Goal: Task Accomplishment & Management: Complete application form

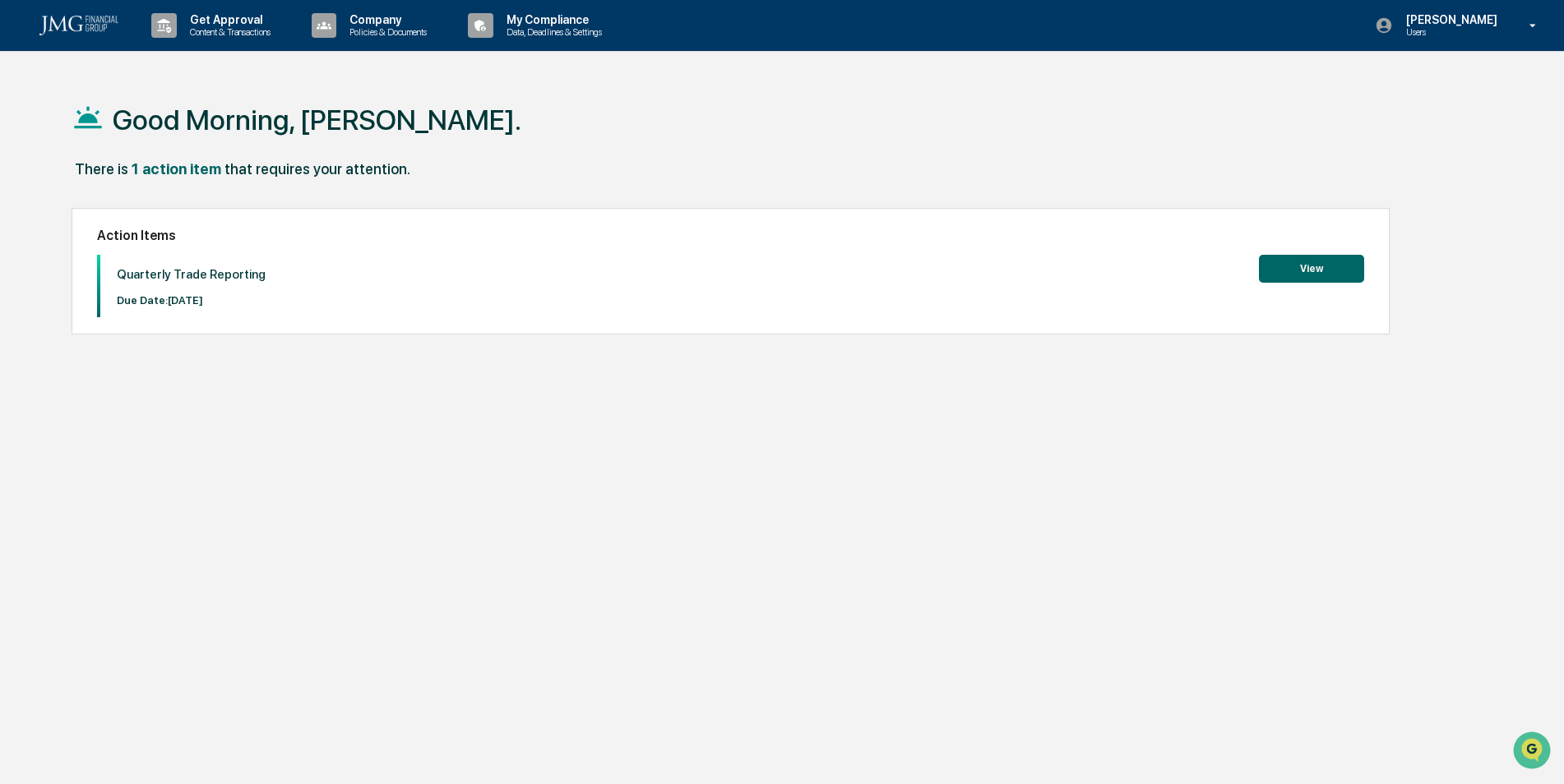
click at [1348, 278] on button "View" at bounding box center [1311, 268] width 106 height 28
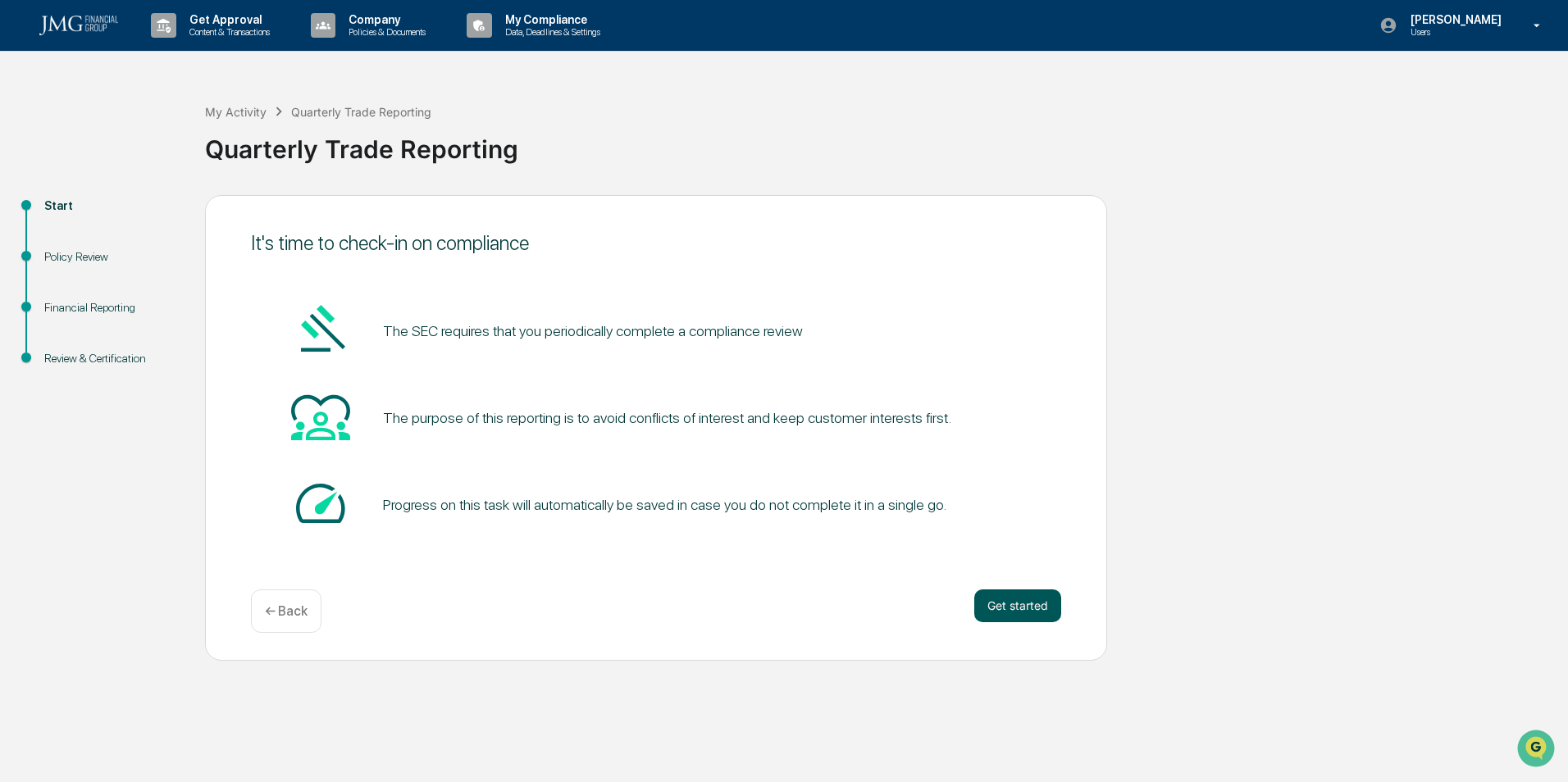
click at [1018, 601] on button "Get started" at bounding box center [1018, 606] width 87 height 32
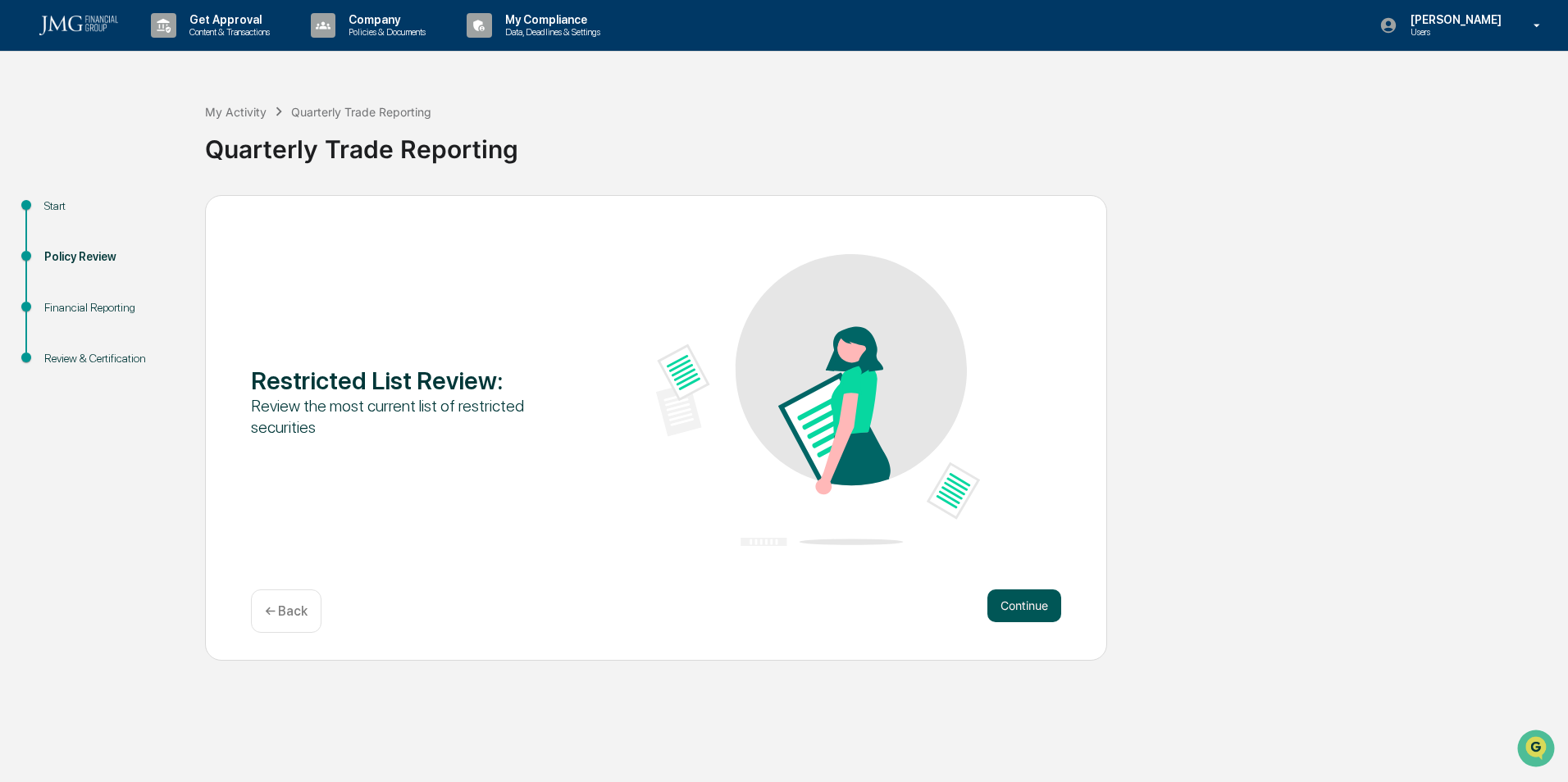
click at [1007, 606] on button "Continue" at bounding box center [1024, 606] width 74 height 32
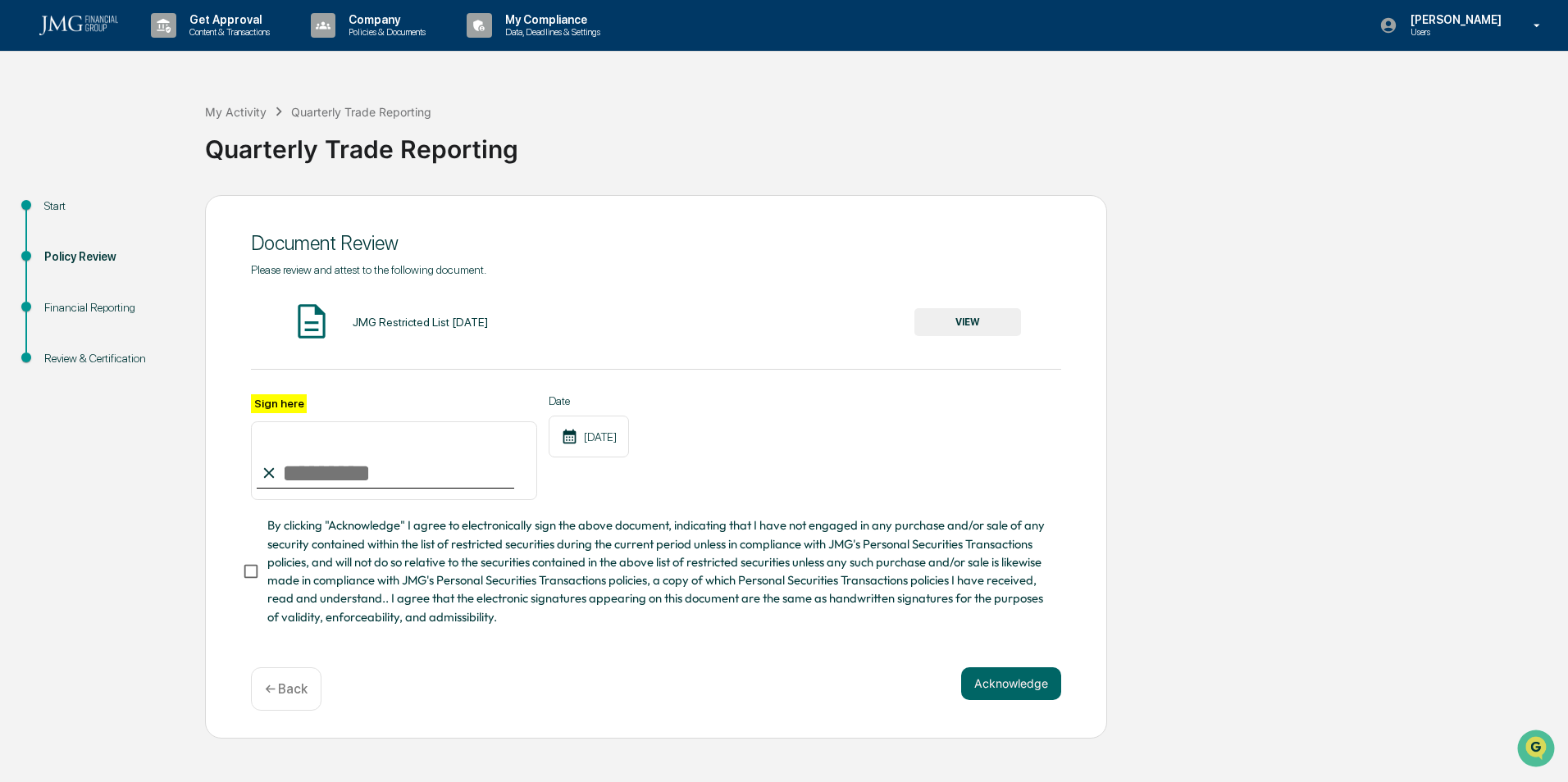
click at [310, 472] on input "Sign here" at bounding box center [394, 460] width 286 height 78
type input "**********"
click at [994, 690] on button "Acknowledge" at bounding box center [1011, 684] width 100 height 32
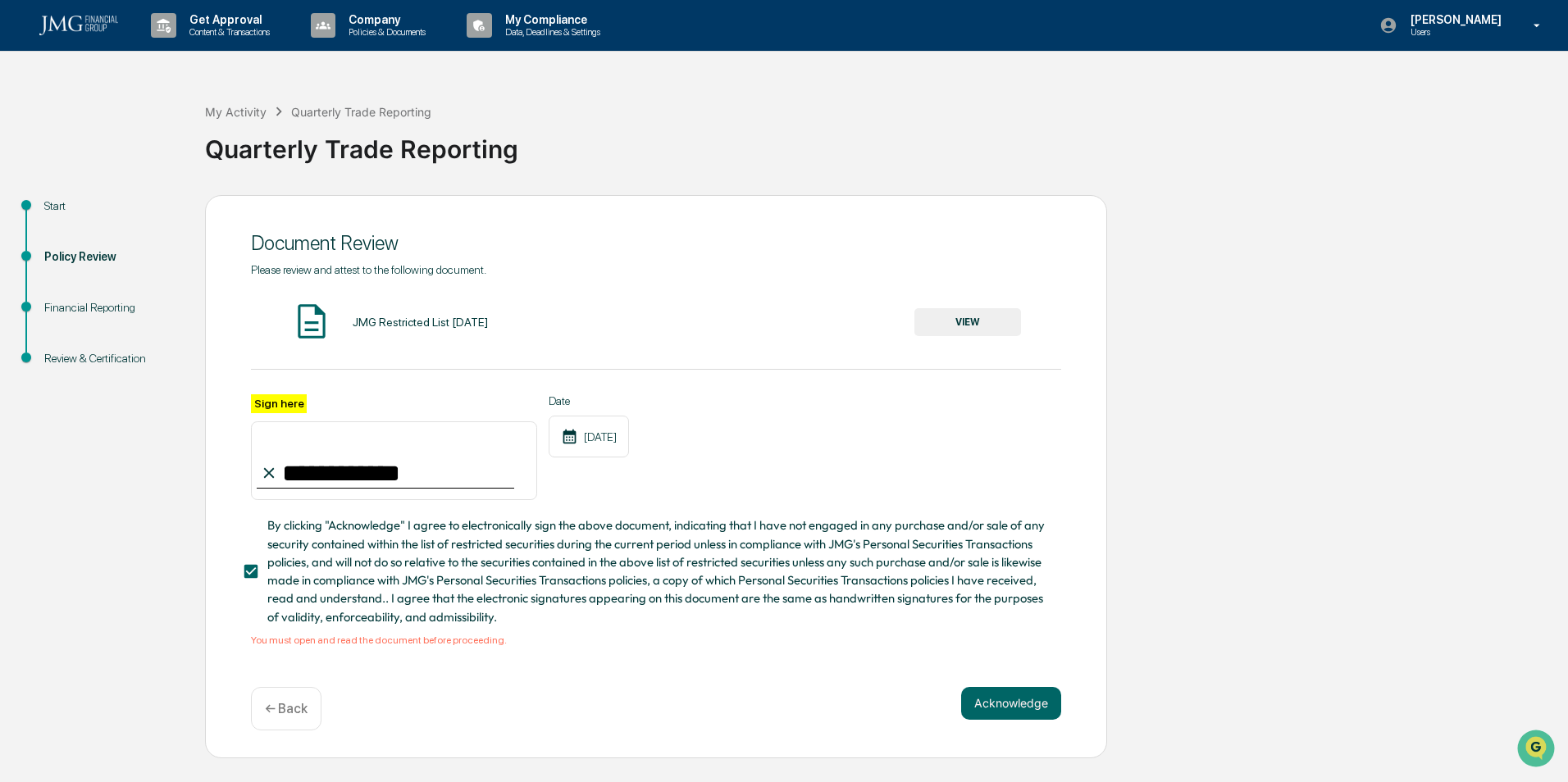
click at [948, 319] on button "VIEW" at bounding box center [968, 322] width 106 height 28
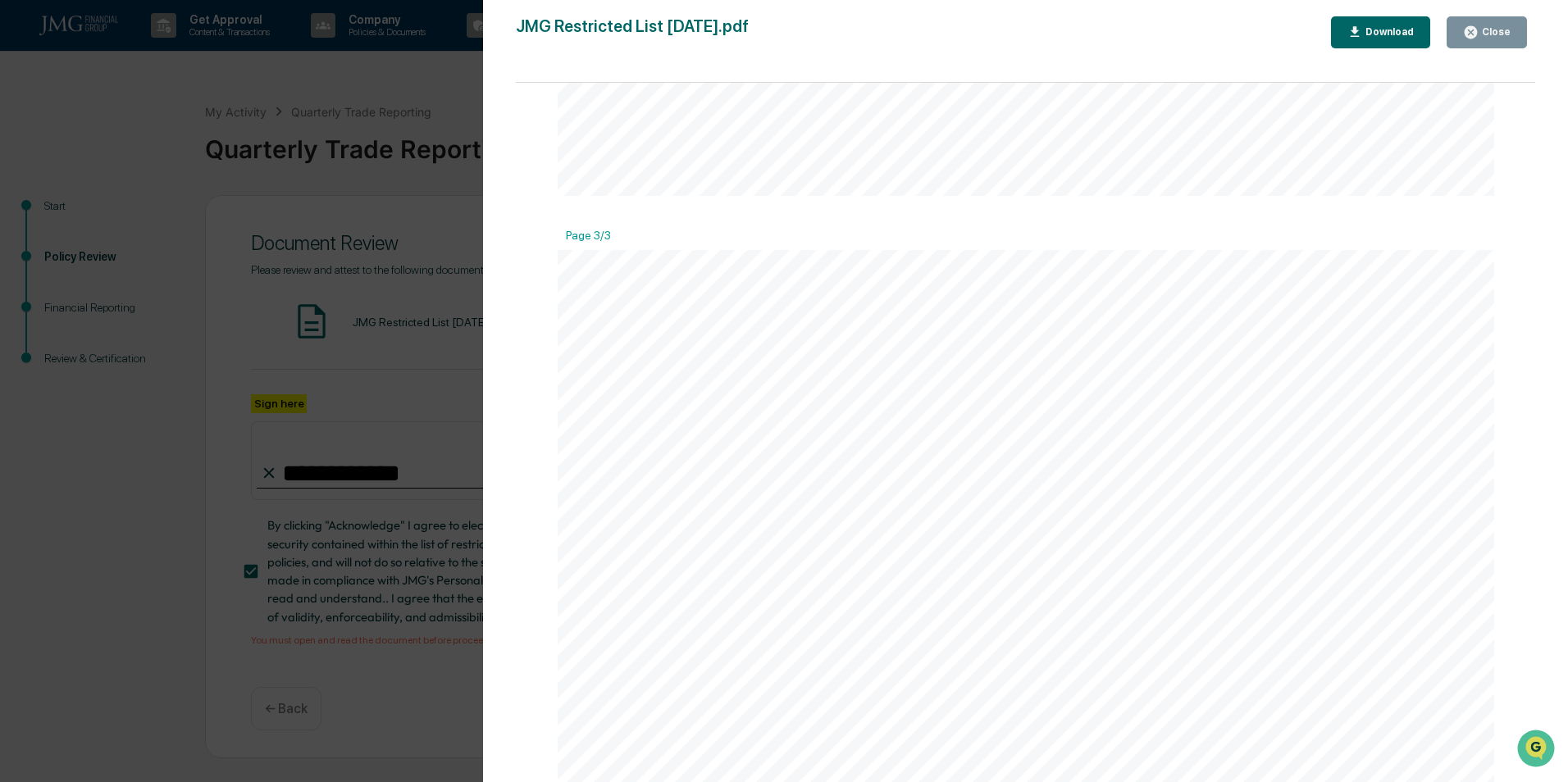
scroll to position [2624, 0]
click at [309, 109] on div "Version History [DATE] 09:09 PM [PERSON_NAME] JMG Restricted List [DATE].pdf Cl…" at bounding box center [784, 391] width 1568 height 782
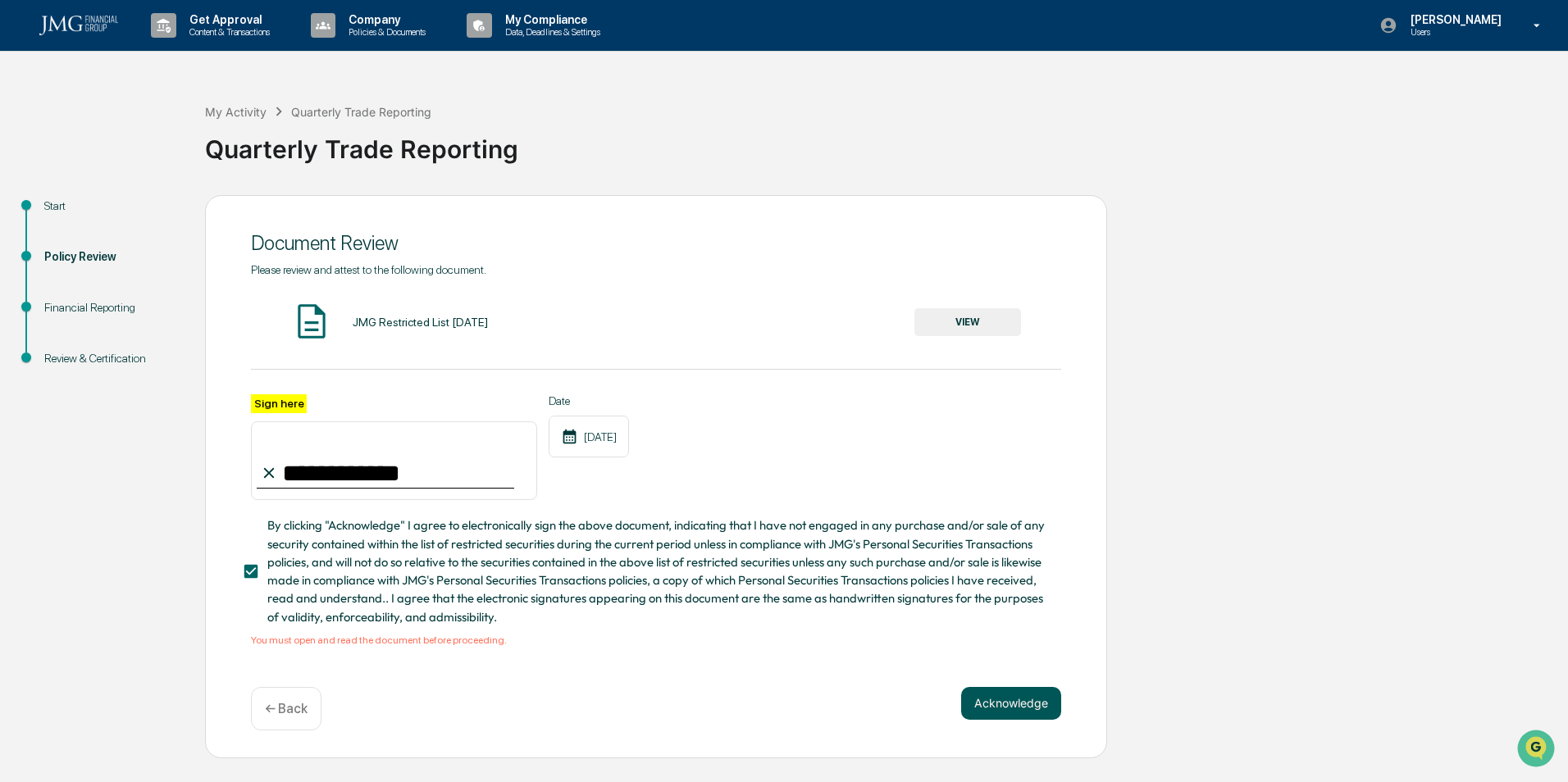
click at [1005, 710] on button "Acknowledge" at bounding box center [1011, 704] width 100 height 32
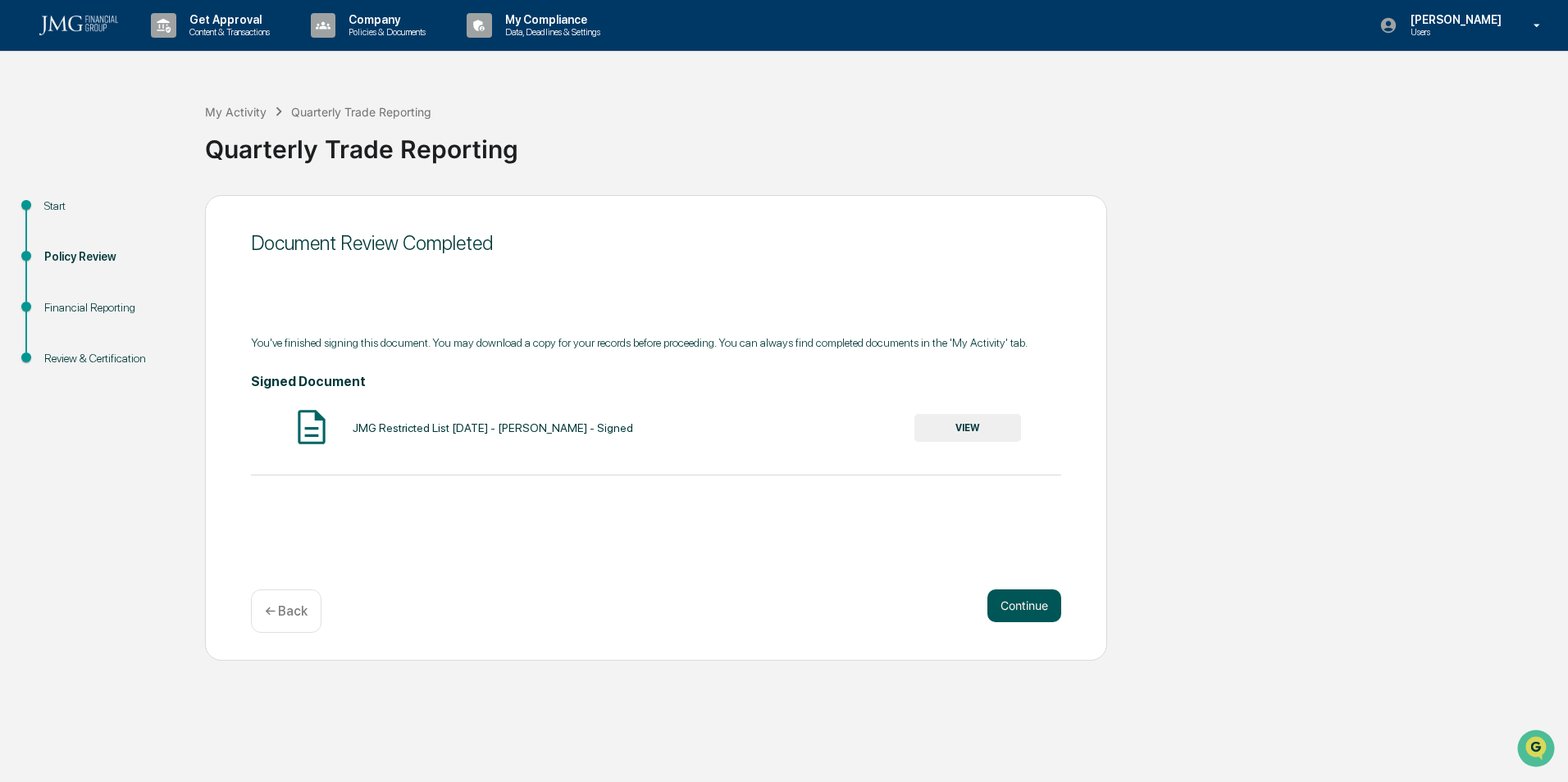
click at [1042, 613] on button "Continue" at bounding box center [1024, 606] width 74 height 32
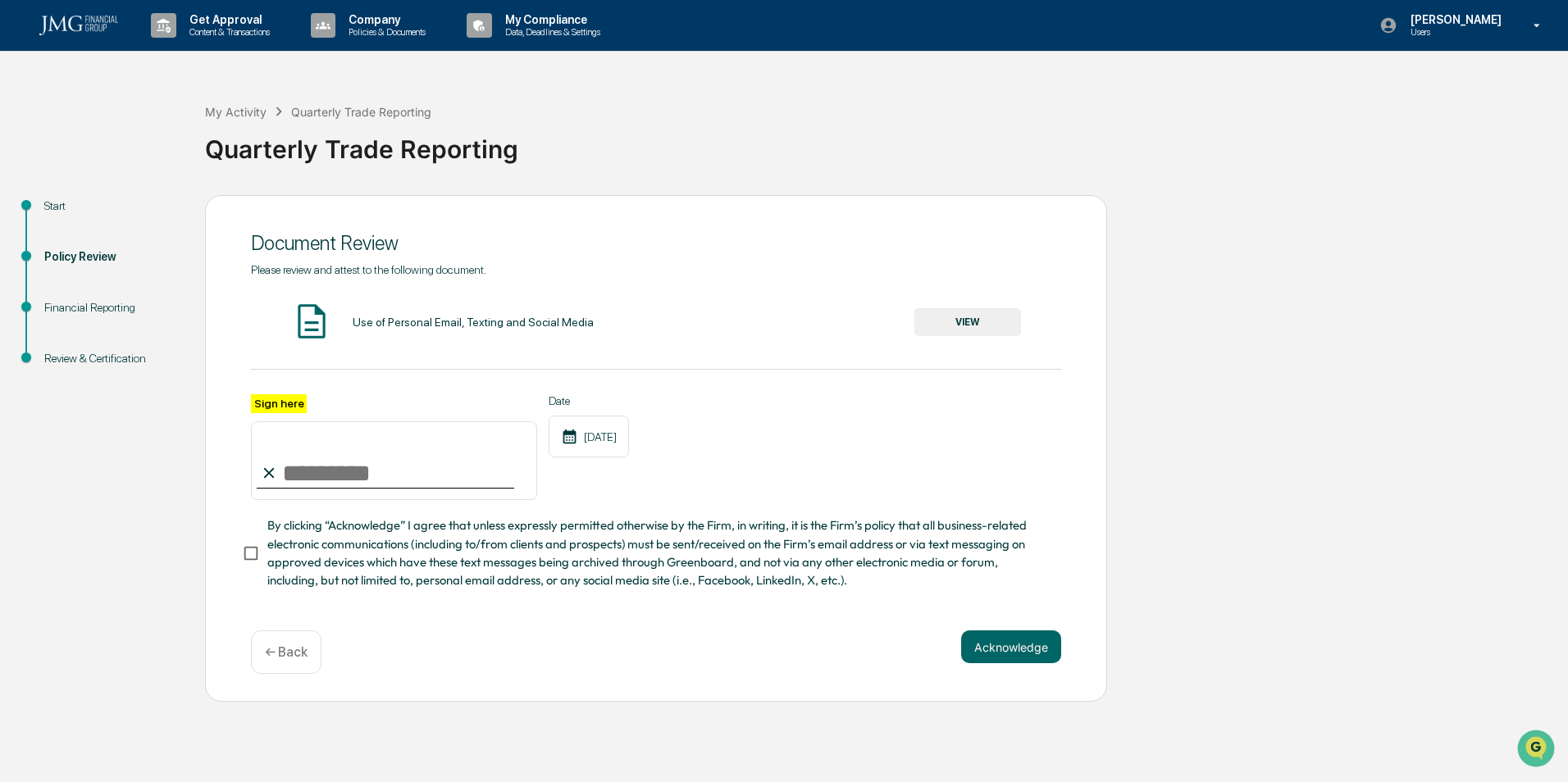
click at [333, 485] on input "Sign here" at bounding box center [394, 460] width 286 height 78
click at [918, 331] on button "VIEW" at bounding box center [968, 322] width 106 height 28
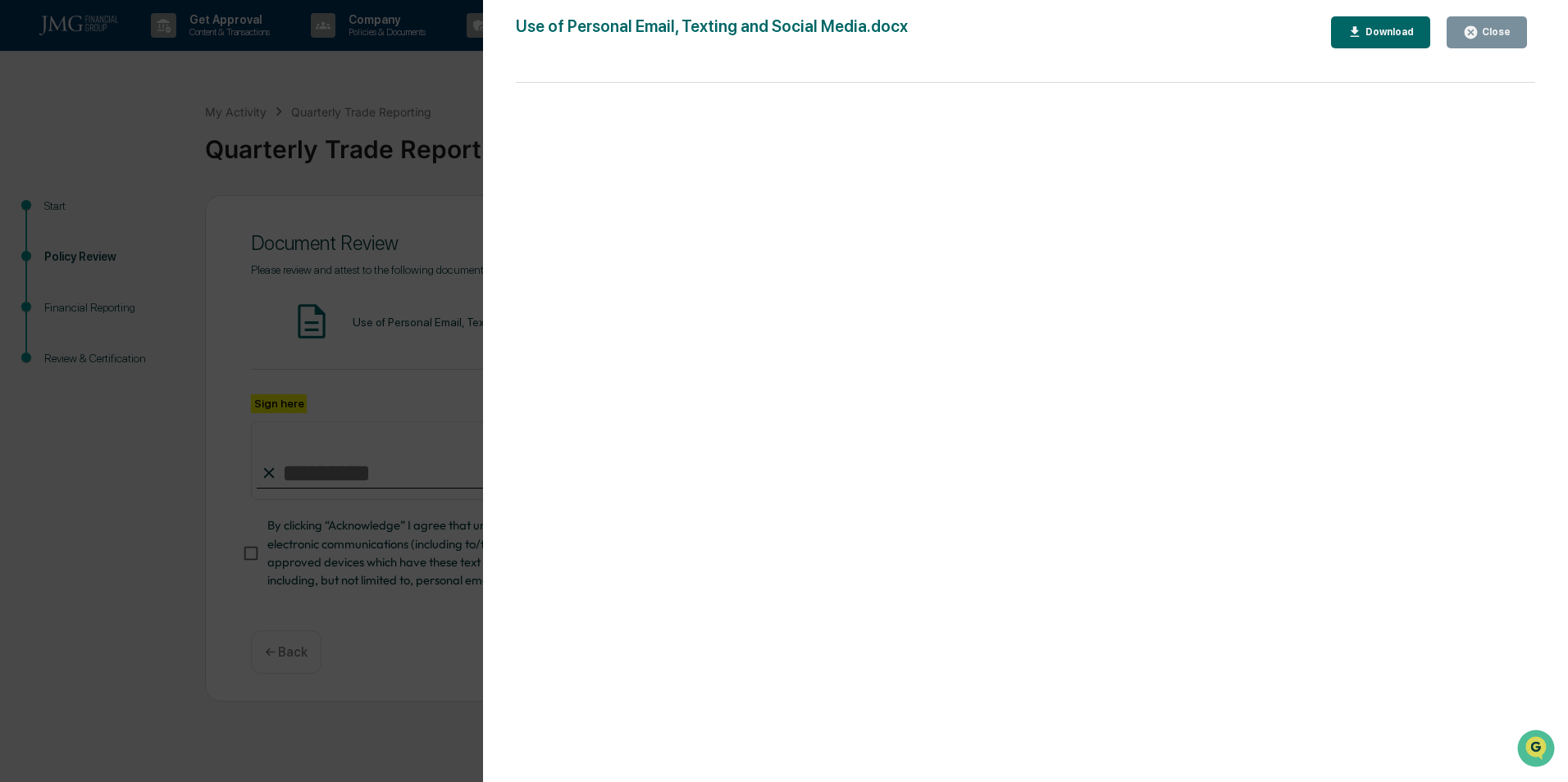
click at [1473, 32] on icon "button" at bounding box center [1472, 32] width 13 height 13
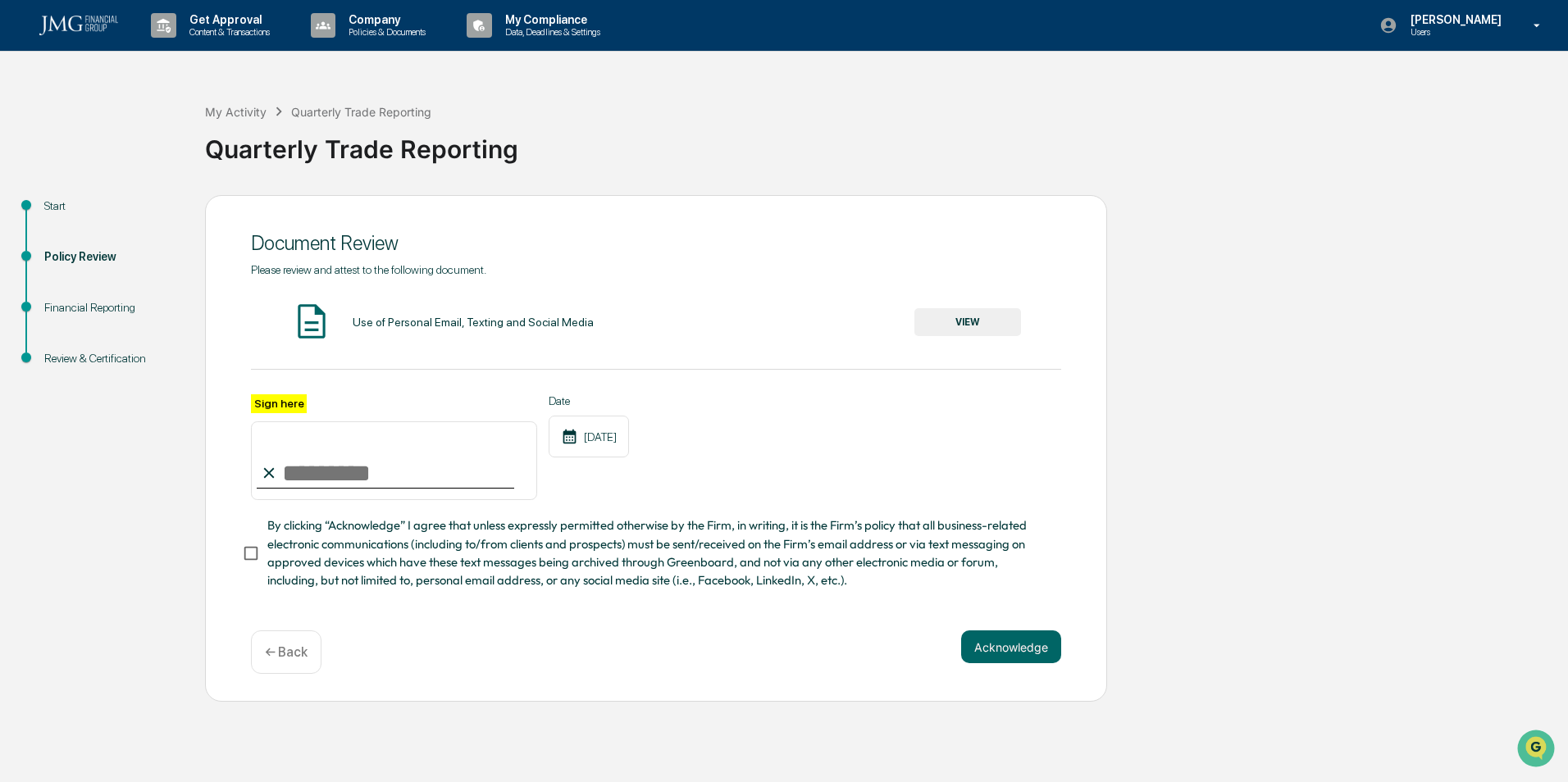
click at [409, 475] on input "Sign here" at bounding box center [394, 460] width 286 height 78
type input "**********"
click at [1035, 644] on button "Acknowledge" at bounding box center [1011, 647] width 100 height 32
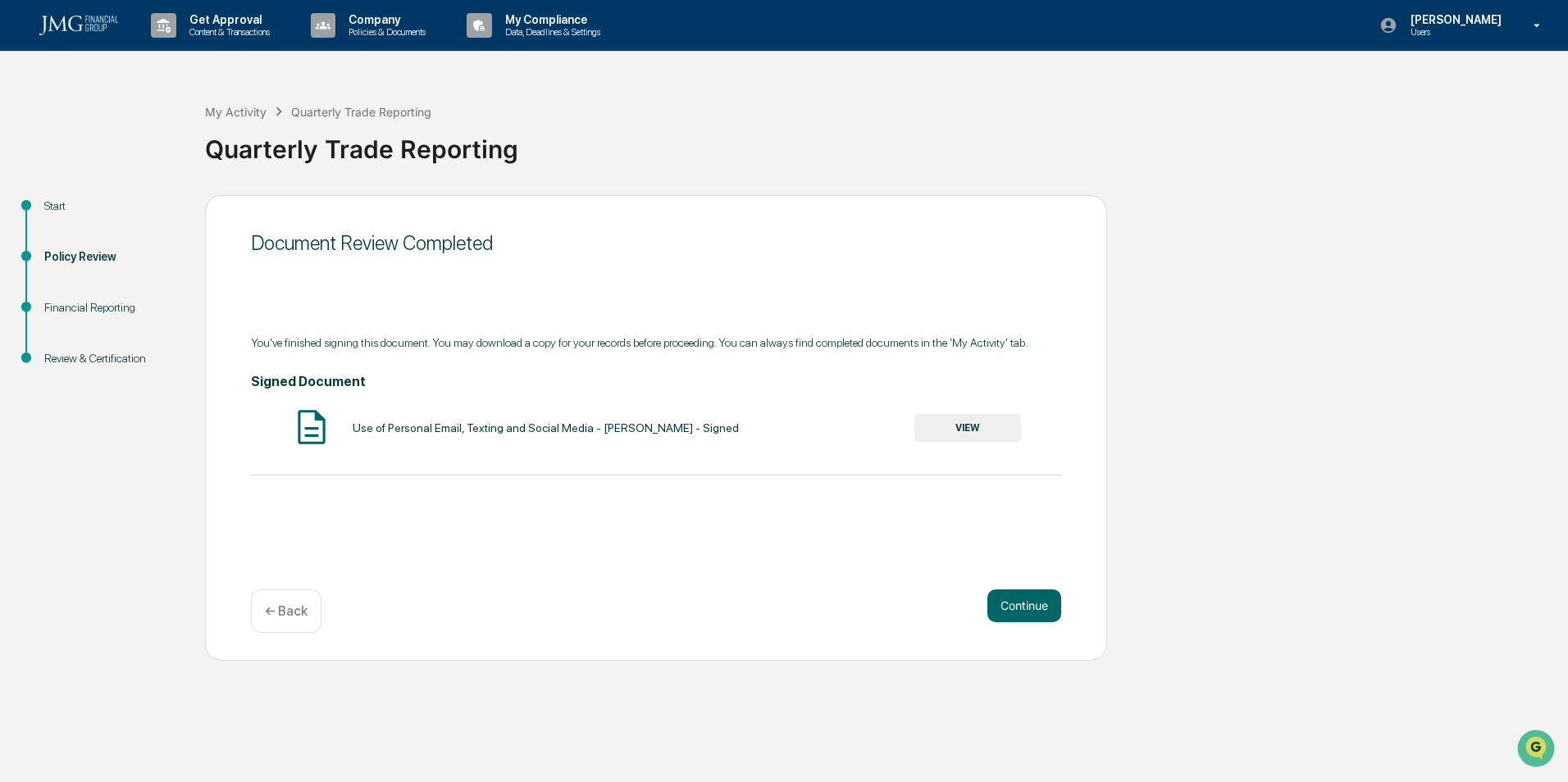
click at [952, 433] on button "VIEW" at bounding box center [968, 427] width 106 height 28
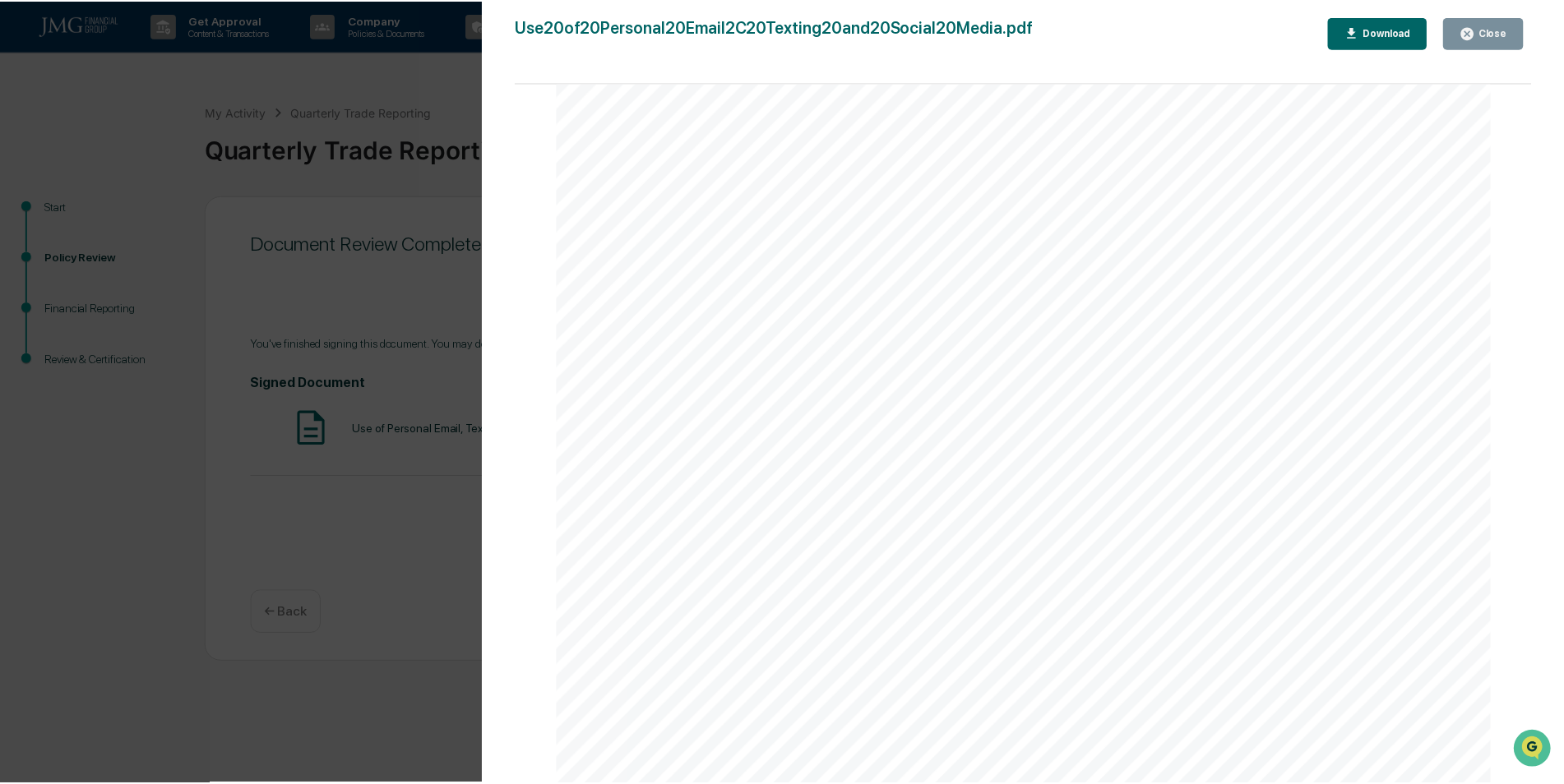
scroll to position [4703, 0]
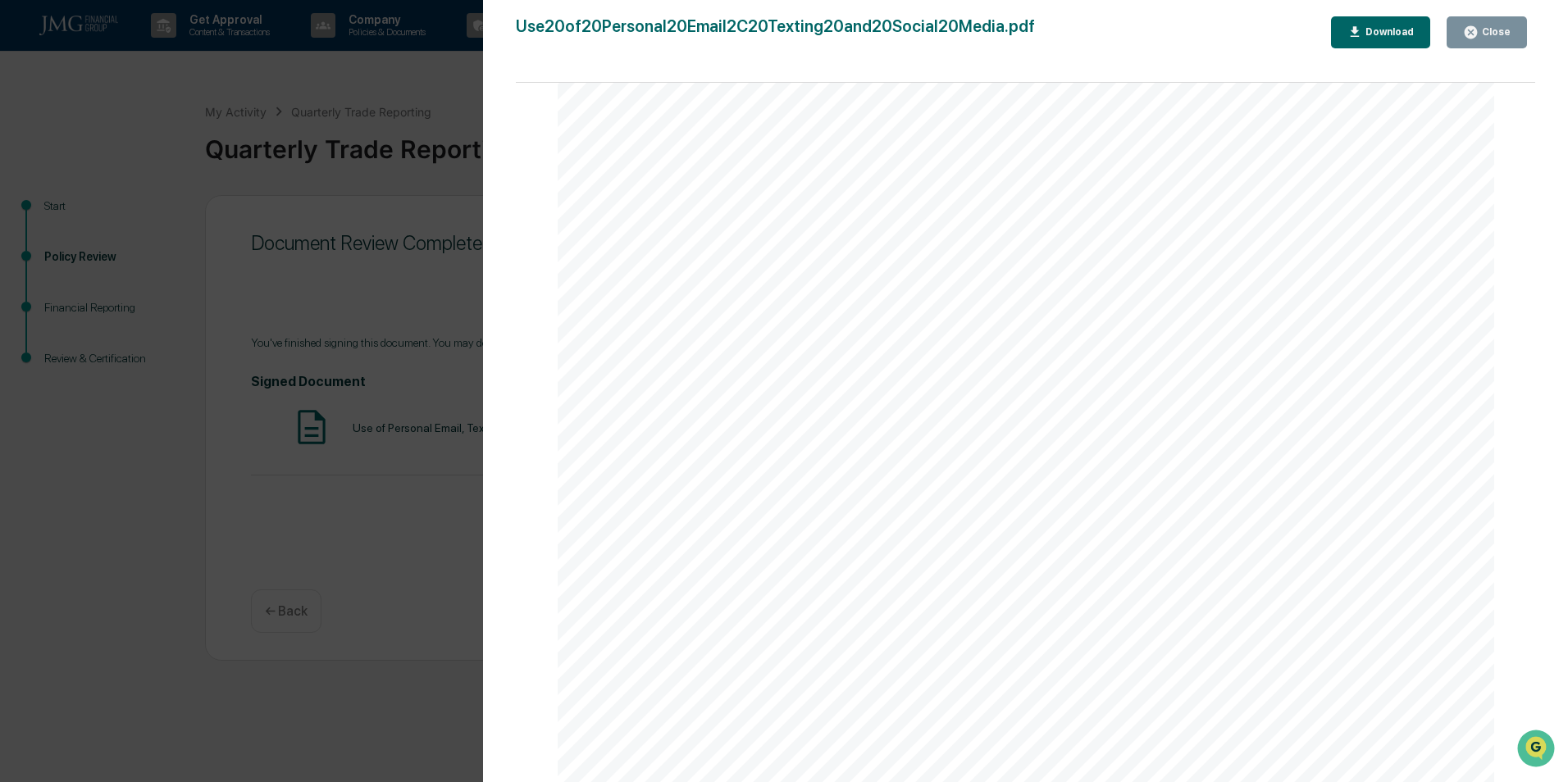
click at [445, 499] on div "Version History [DATE] 01:44 PM [PERSON_NAME] Use20of20Personal20Email2C20Texti…" at bounding box center [784, 391] width 1568 height 782
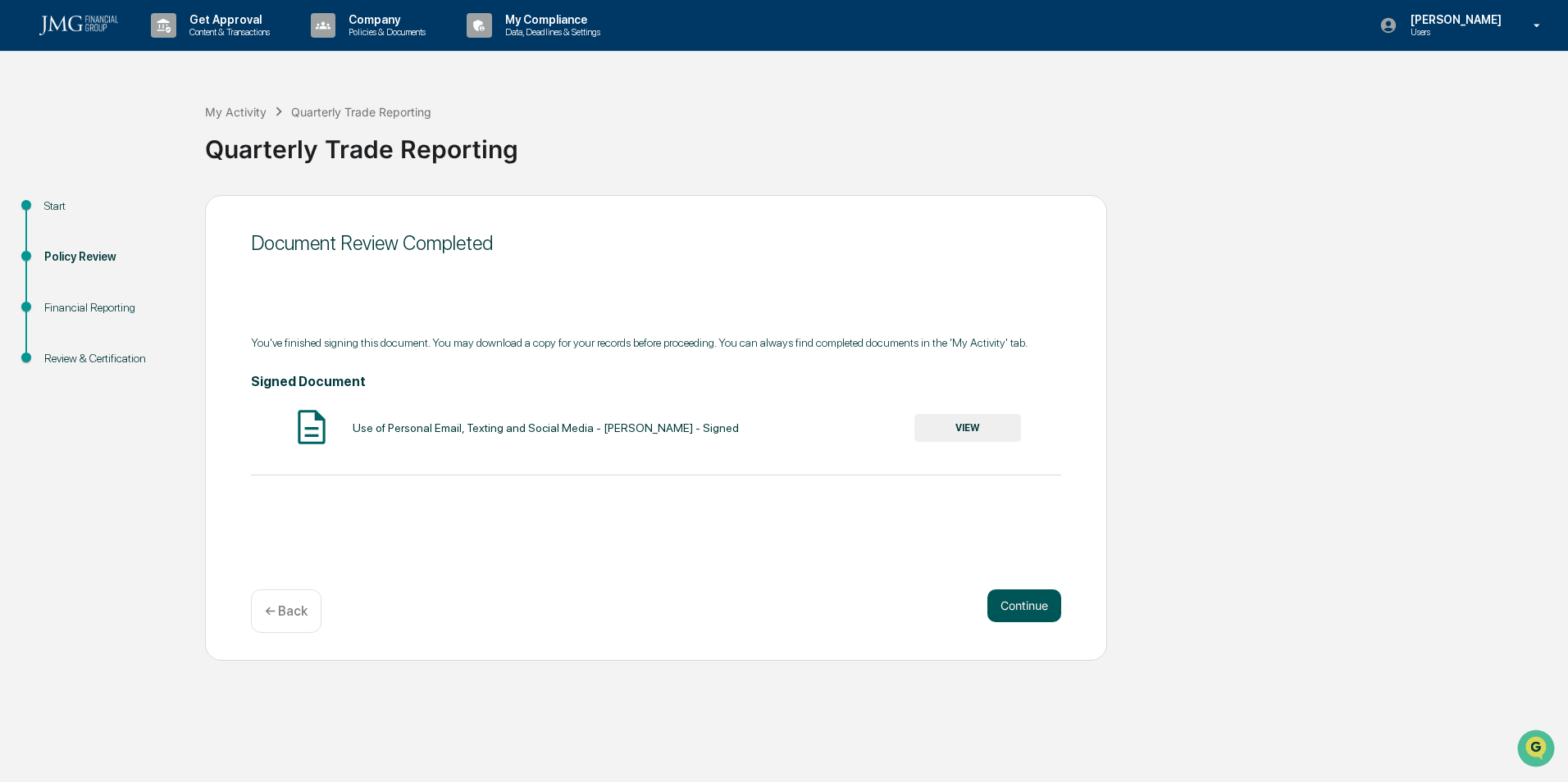
click at [1045, 598] on button "Continue" at bounding box center [1024, 606] width 74 height 32
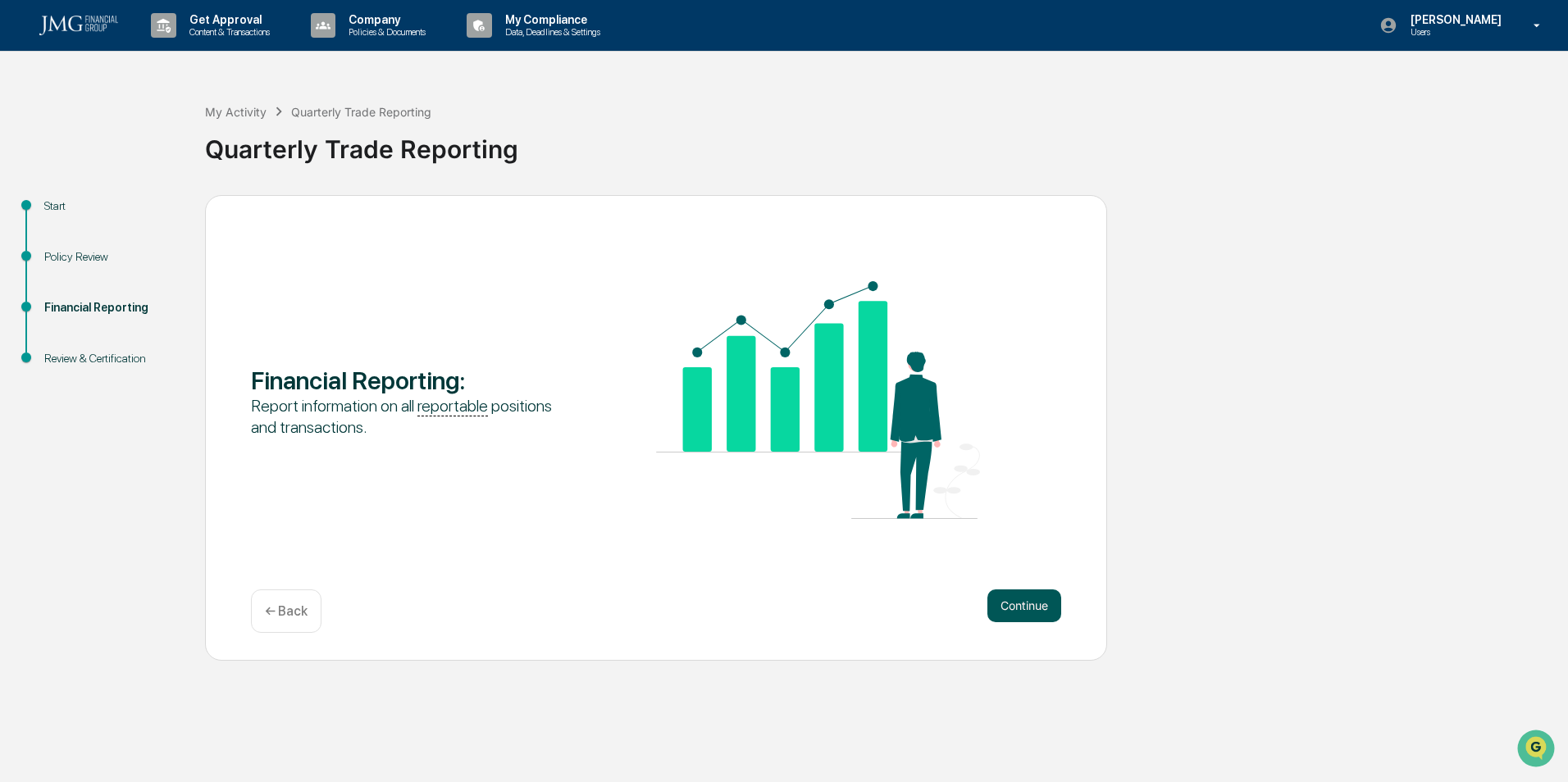
click at [1043, 596] on button "Continue" at bounding box center [1024, 606] width 74 height 32
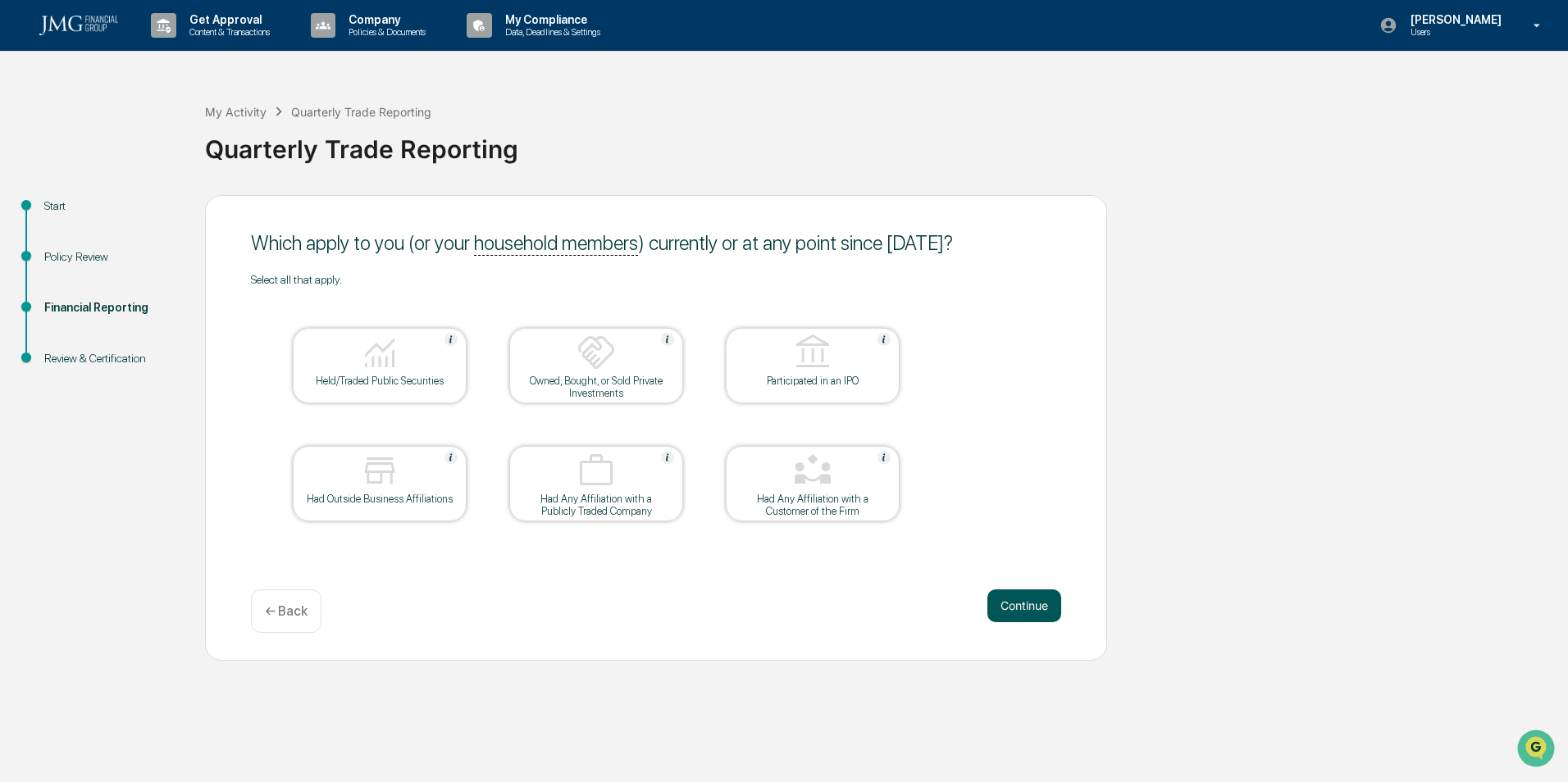
click at [1044, 611] on button "Continue" at bounding box center [1024, 606] width 74 height 32
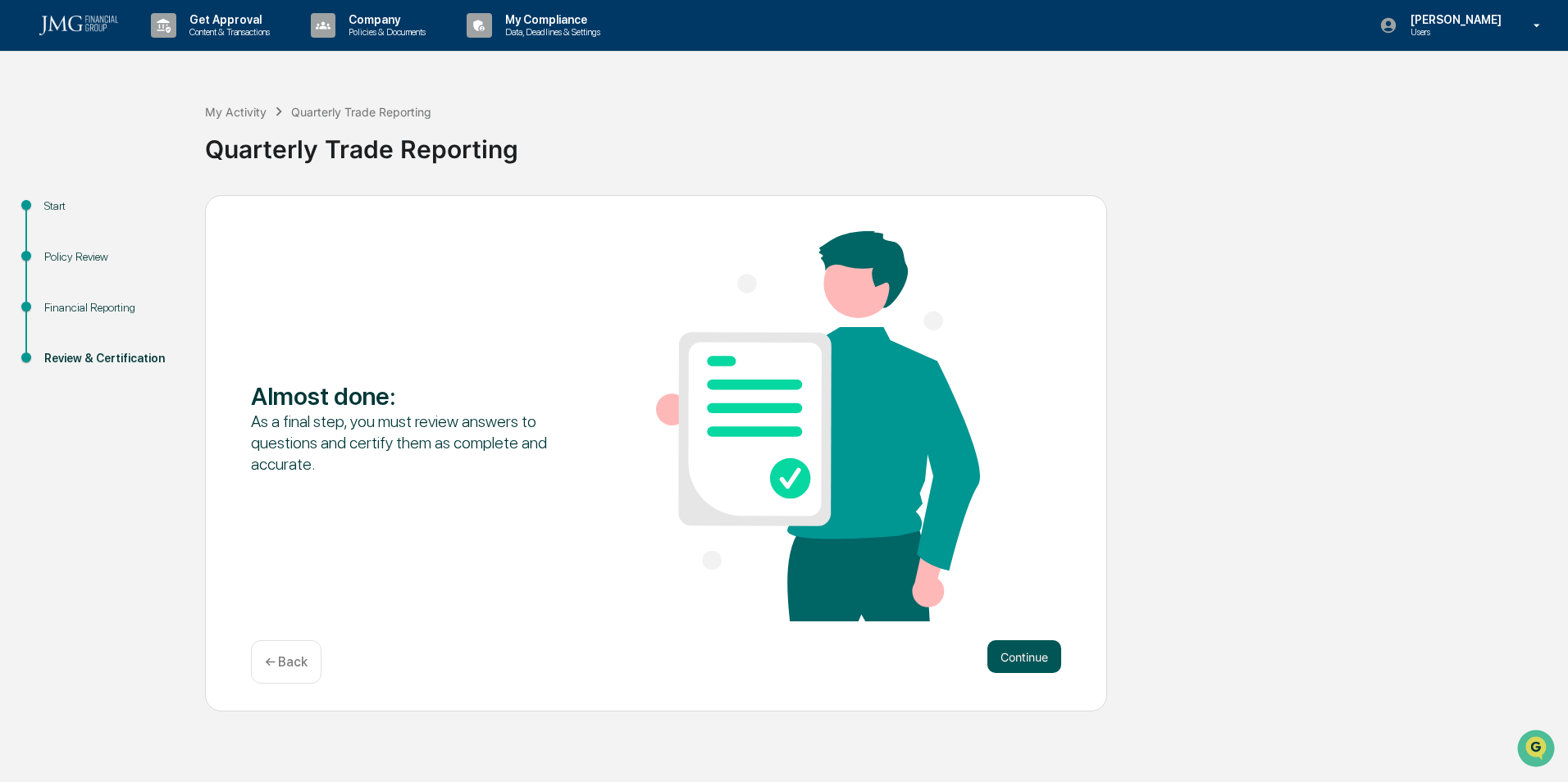
click at [1024, 655] on button "Continue" at bounding box center [1024, 657] width 74 height 32
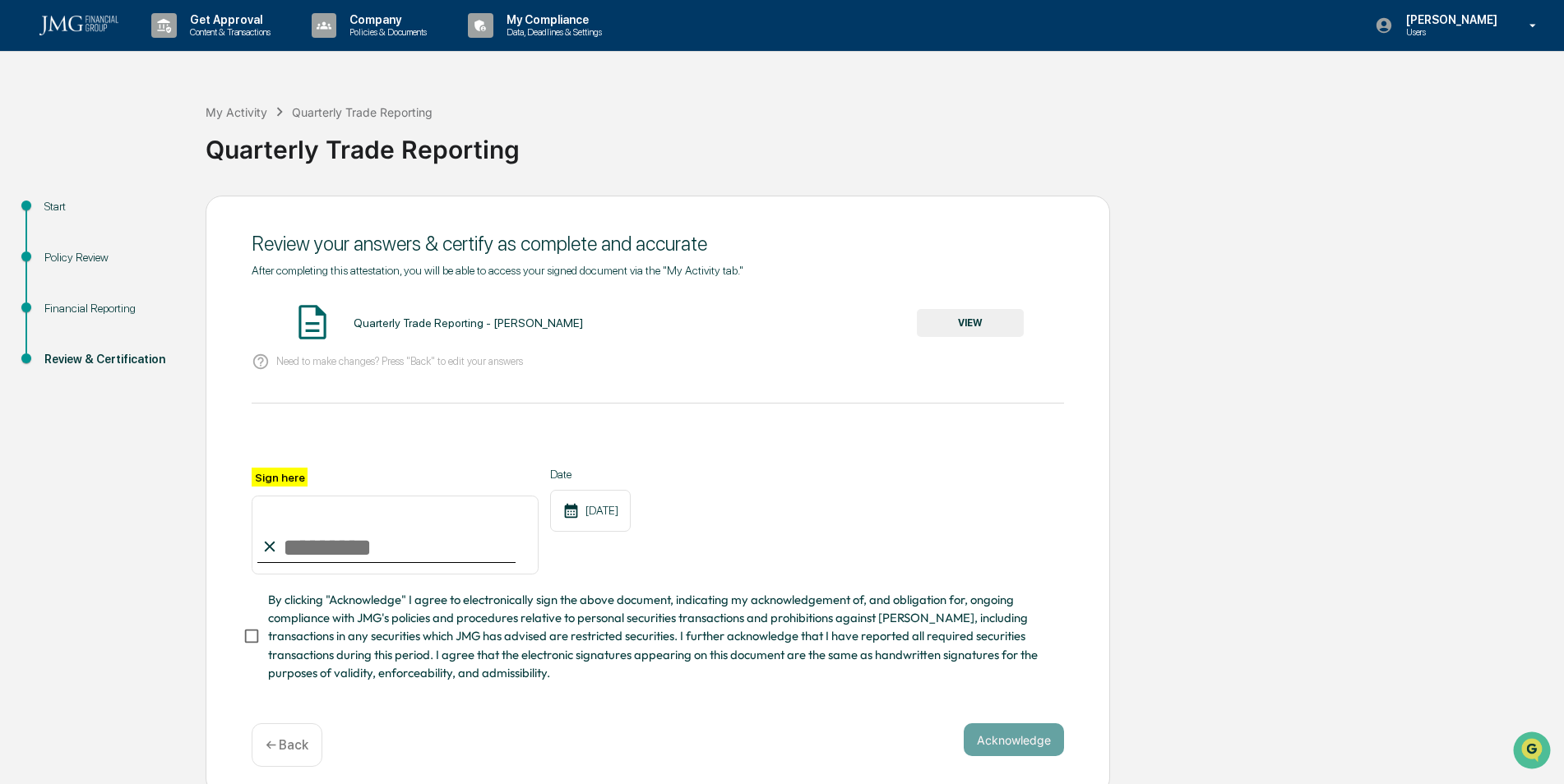
click at [468, 532] on input "Sign here" at bounding box center [395, 535] width 287 height 78
type input "**********"
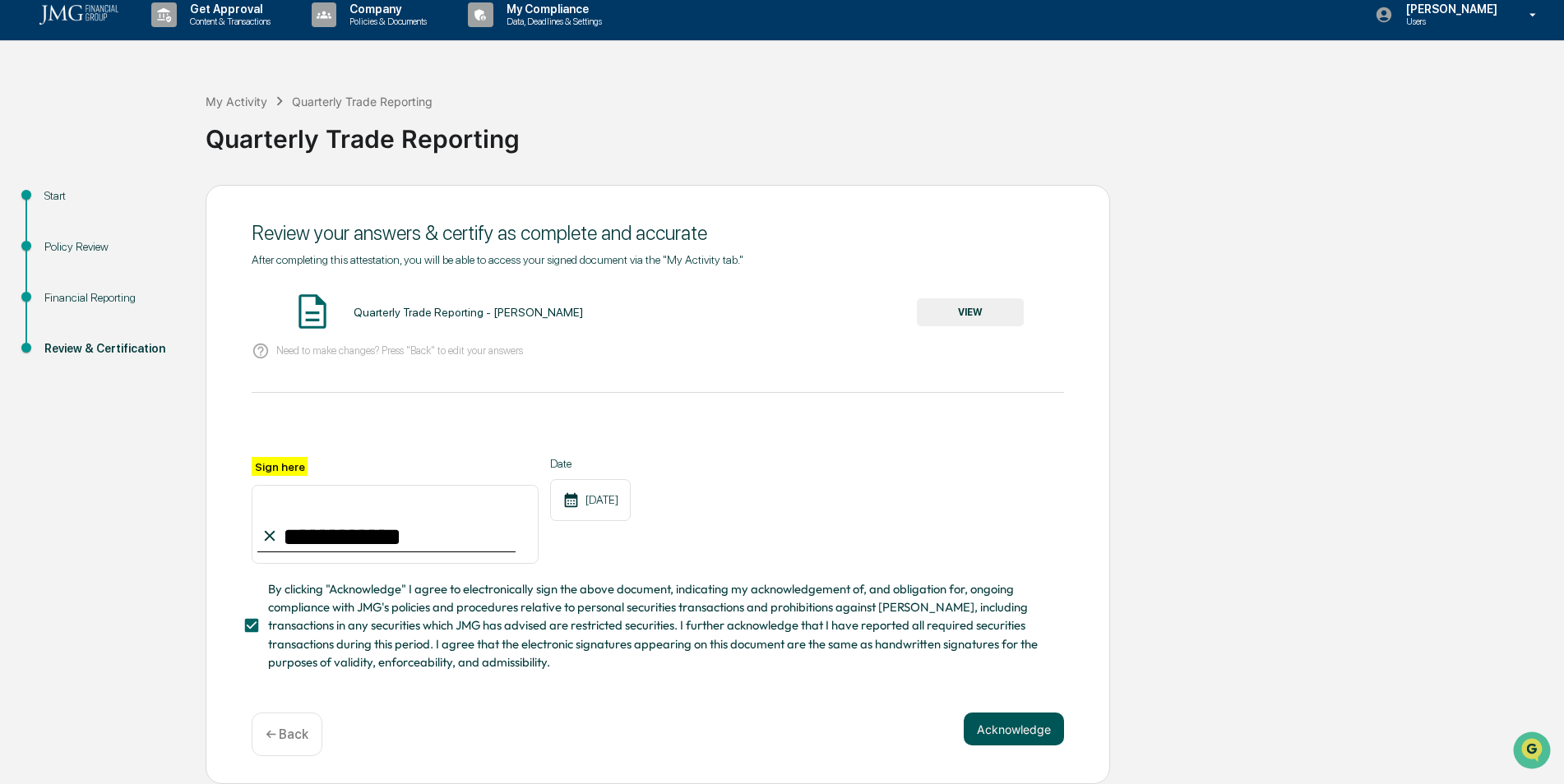
click at [987, 727] on button "Acknowledge" at bounding box center [1013, 729] width 100 height 32
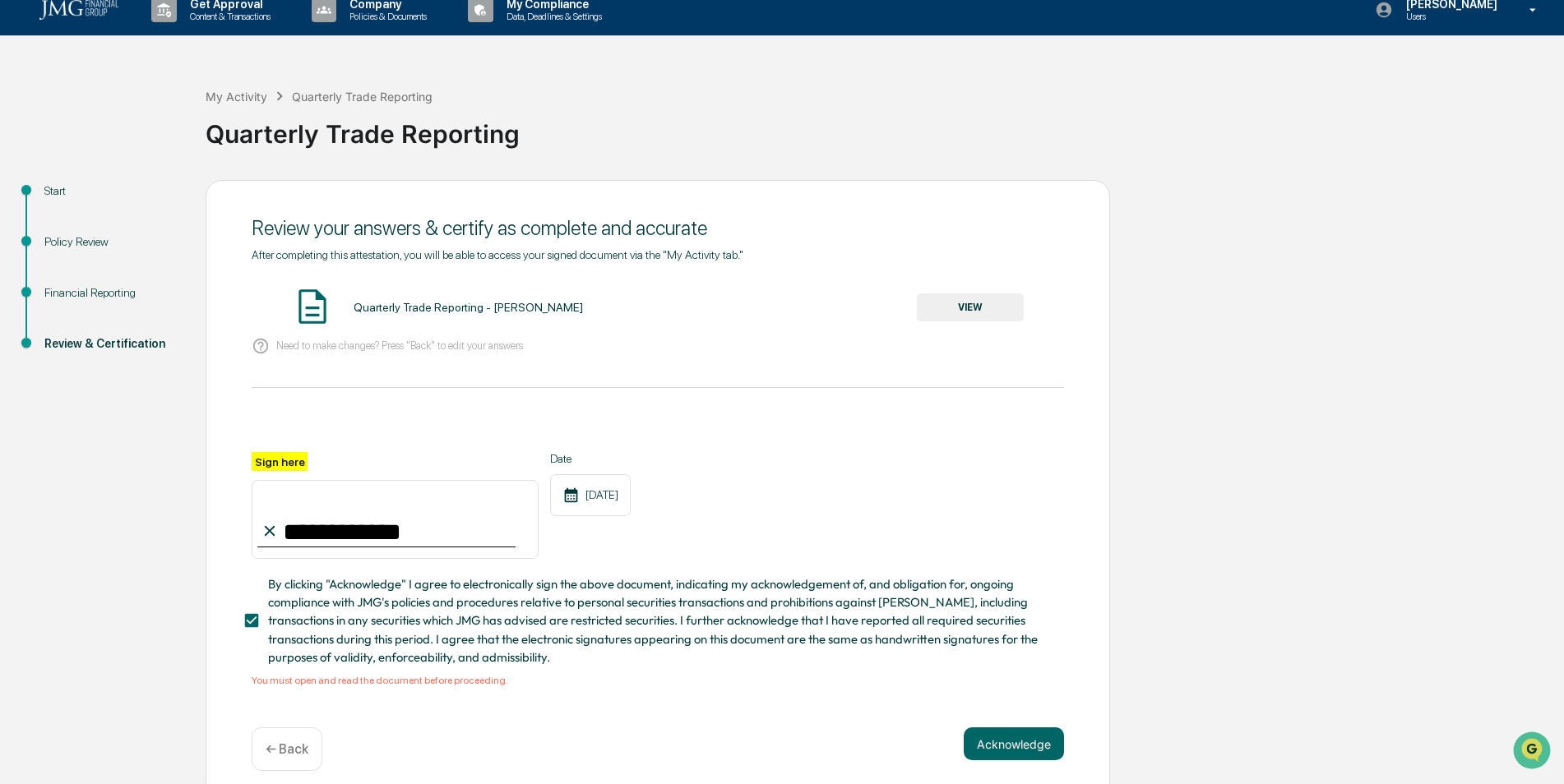
click at [949, 292] on div "Quarterly Trade Reporting - [PERSON_NAME] VIEW" at bounding box center [658, 308] width 812 height 43
click at [950, 306] on button "VIEW" at bounding box center [970, 307] width 106 height 28
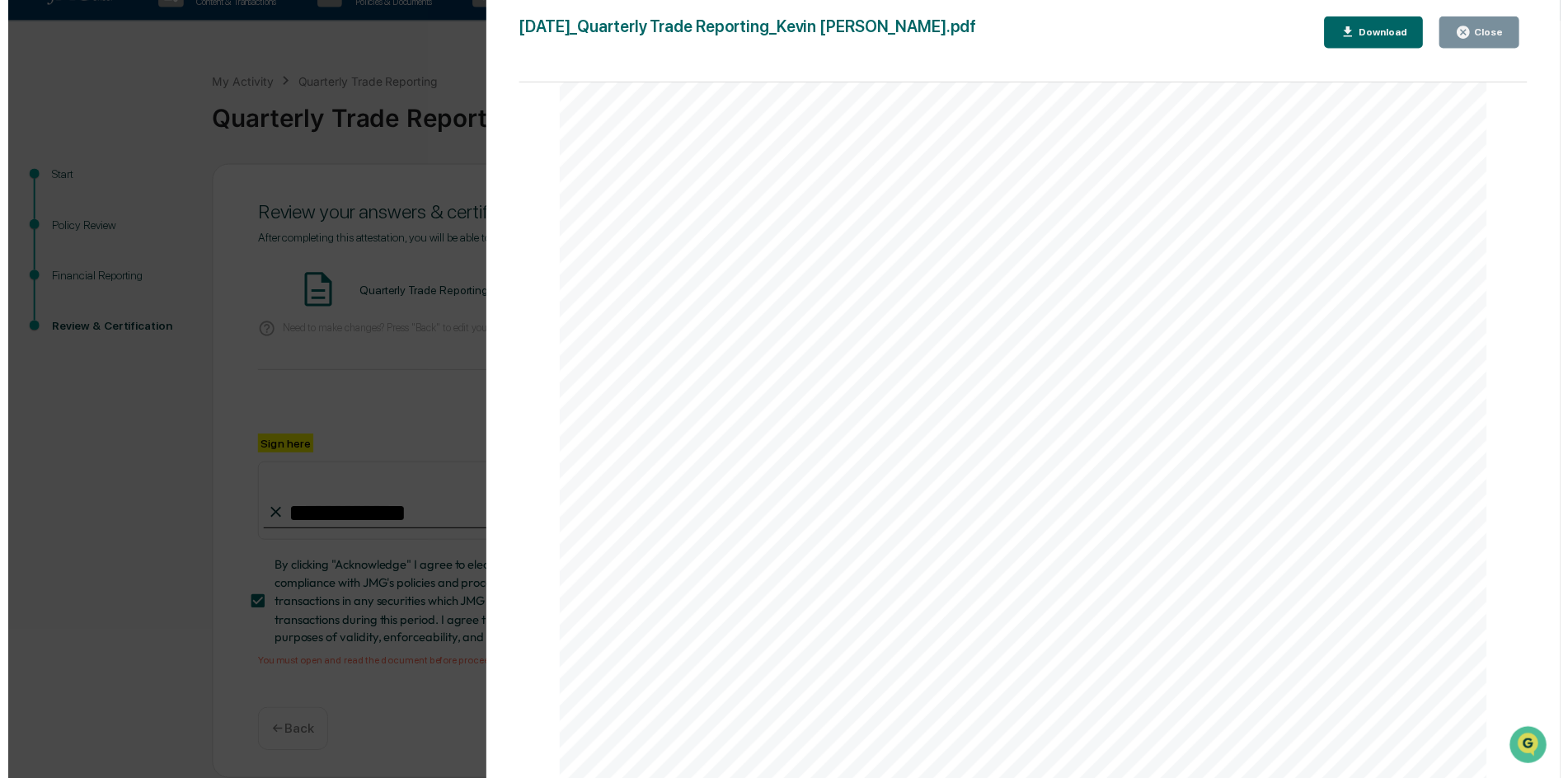
scroll to position [35, 0]
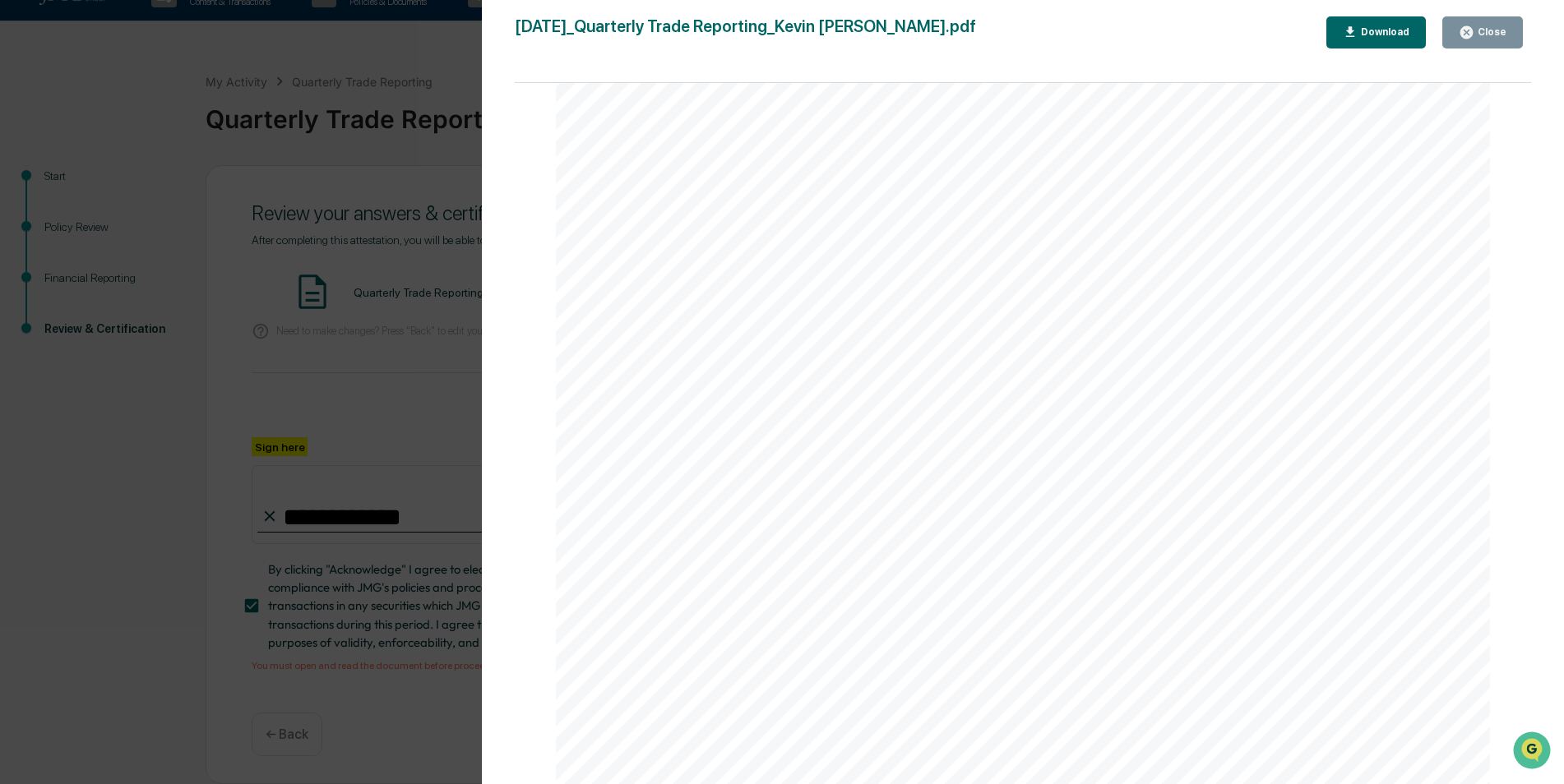
click at [431, 340] on div "Version History [DATE] 01:45 PM [PERSON_NAME] [DATE]_Quarterly Trade Reporting_…" at bounding box center [782, 392] width 1564 height 784
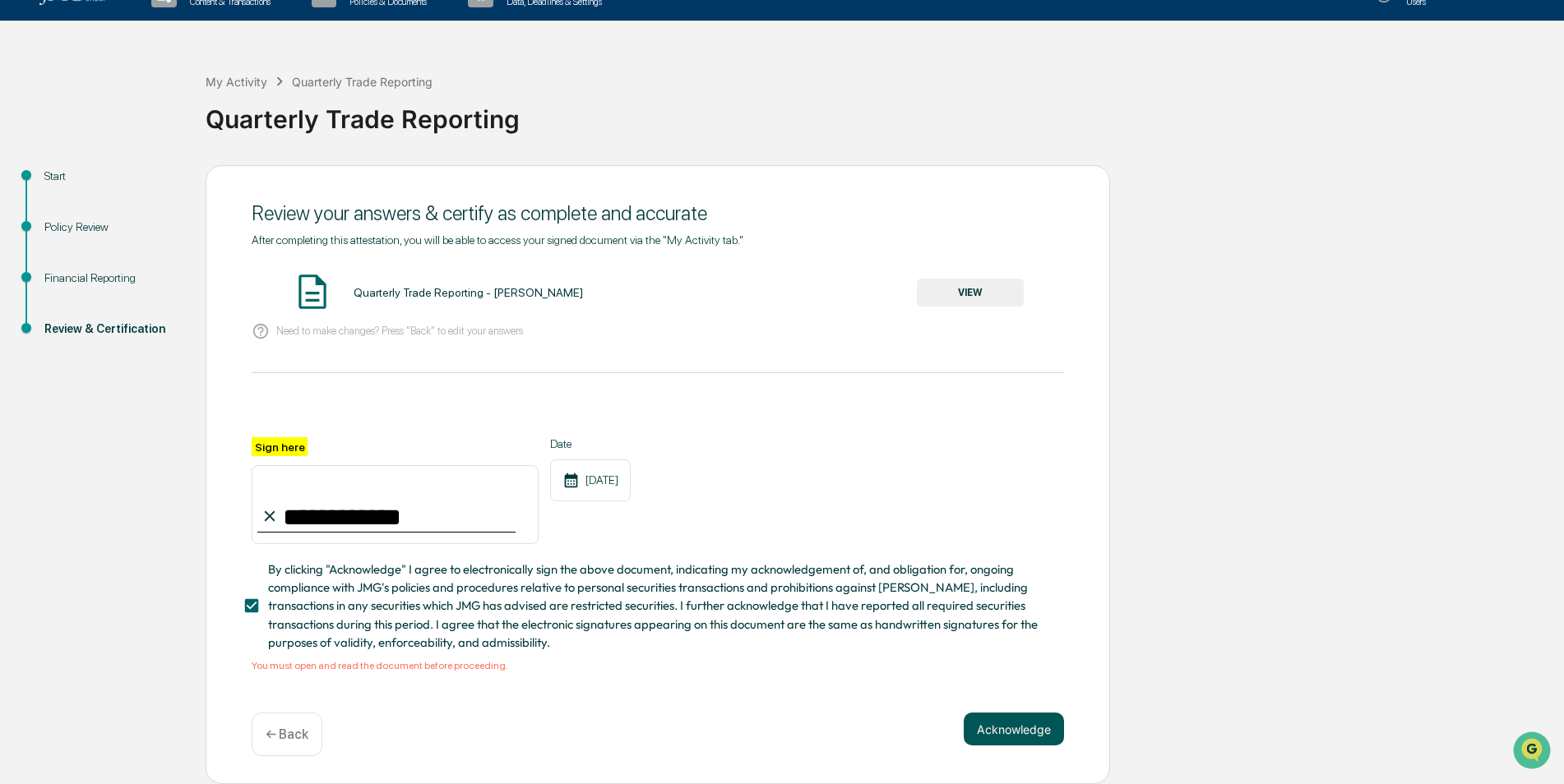
click at [1007, 719] on button "Acknowledge" at bounding box center [1013, 729] width 100 height 32
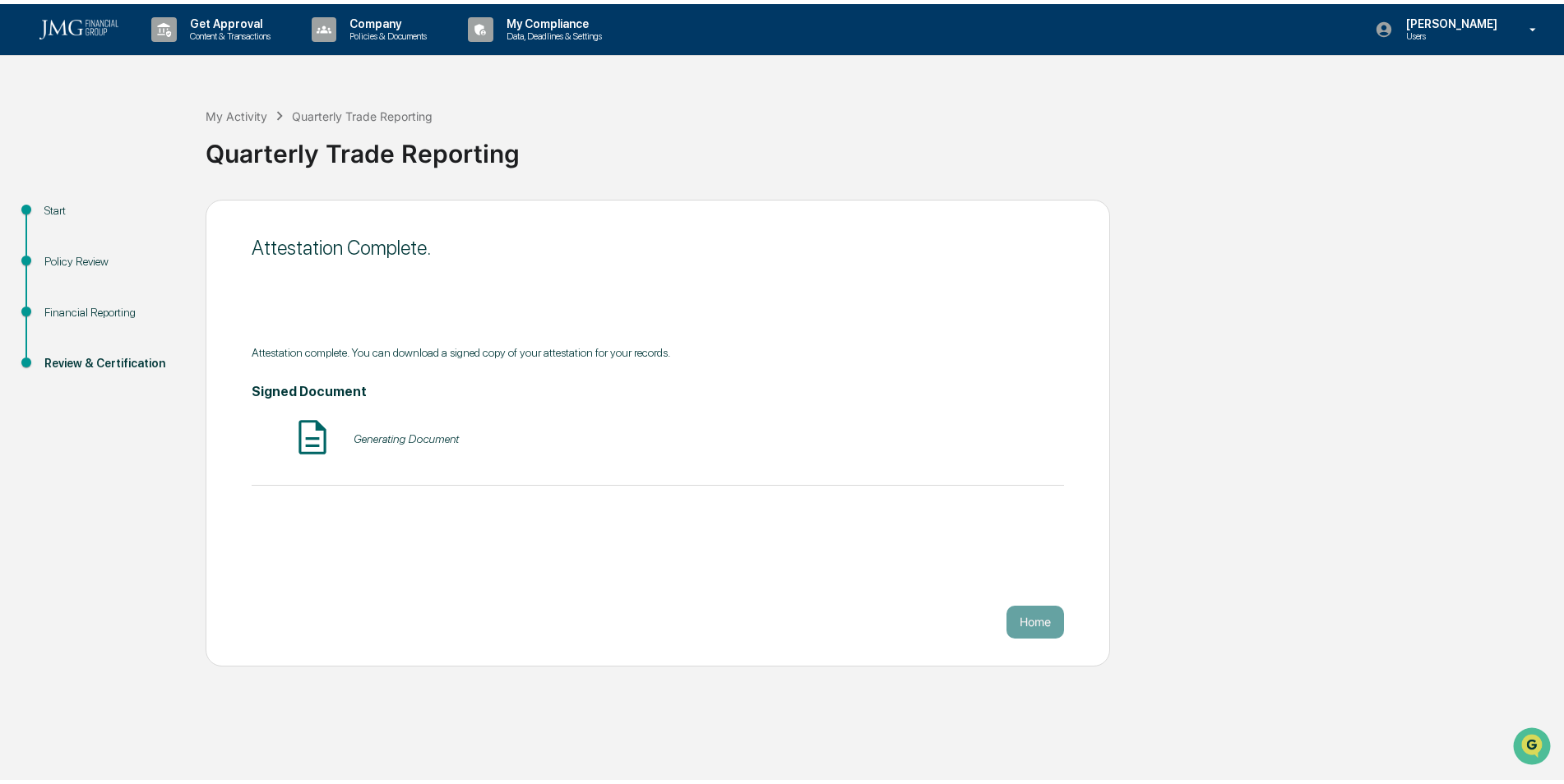
scroll to position [0, 0]
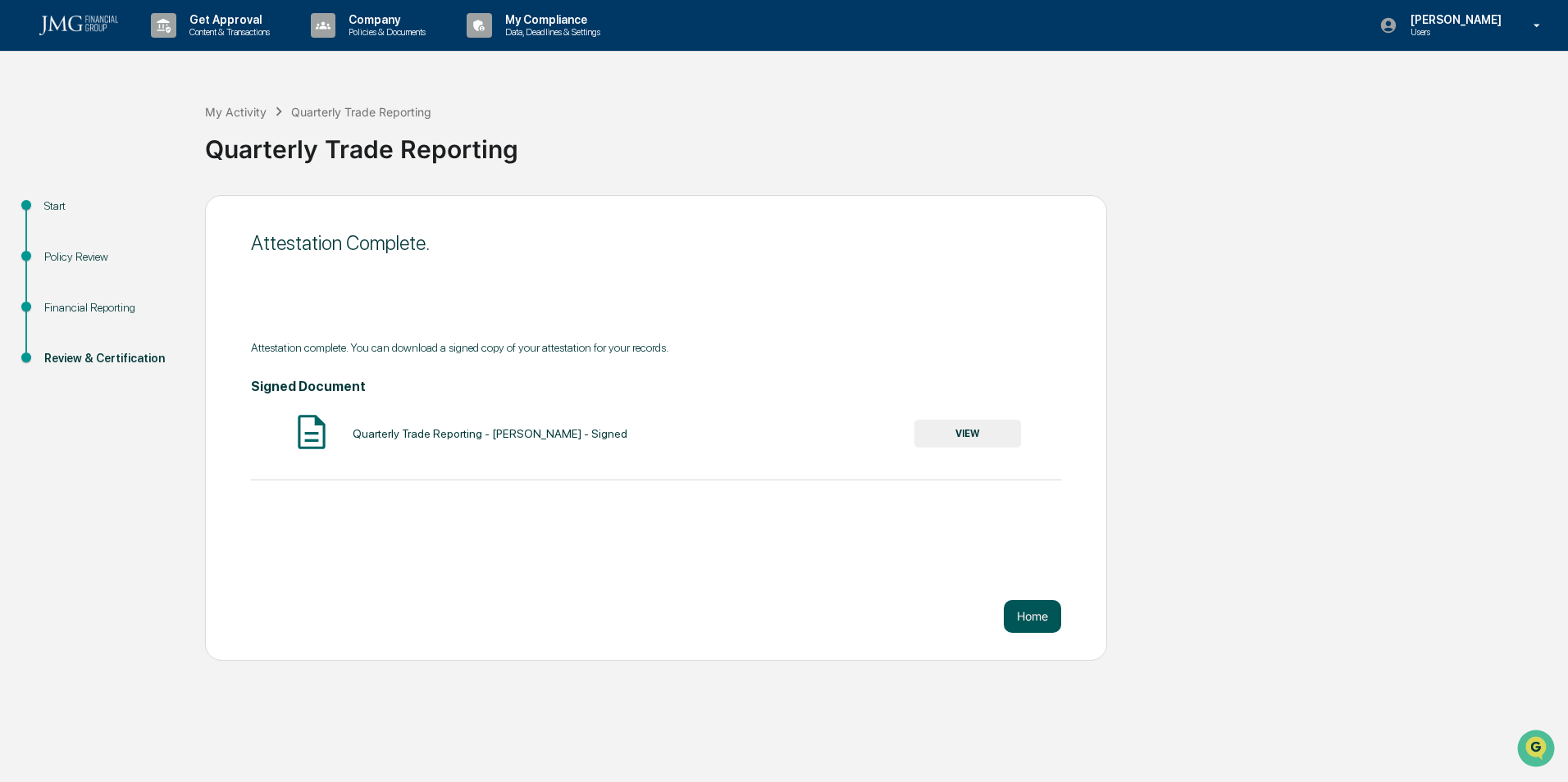
click at [1021, 607] on button "Home" at bounding box center [1032, 616] width 58 height 32
